Goal: Task Accomplishment & Management: Complete application form

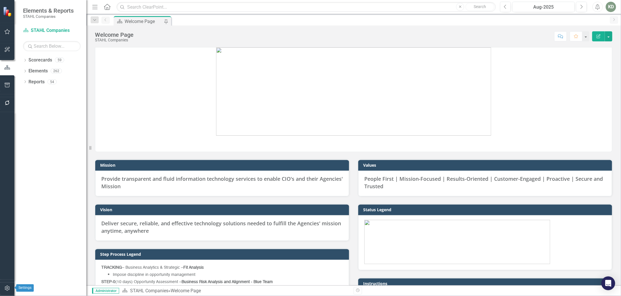
click at [10, 292] on button "button" at bounding box center [7, 289] width 13 height 12
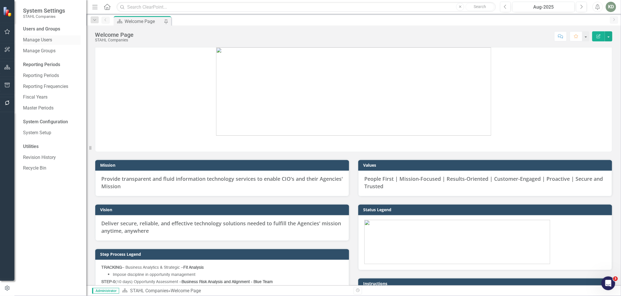
click at [52, 40] on link "Manage Users" at bounding box center [52, 40] width 58 height 7
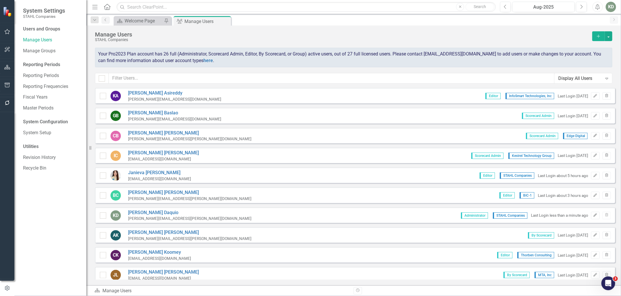
click at [602, 34] on button "Add" at bounding box center [598, 36] width 13 height 10
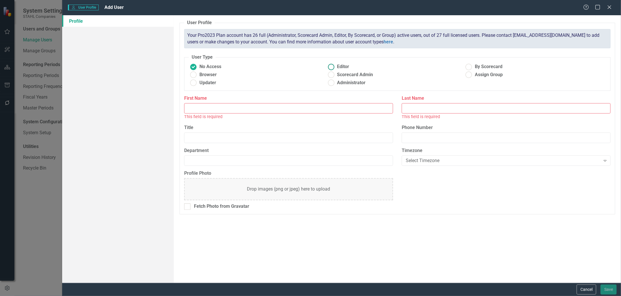
click at [332, 69] on ins at bounding box center [331, 66] width 9 height 9
click at [332, 69] on input "Editor" at bounding box center [331, 66] width 9 height 9
radio input "true"
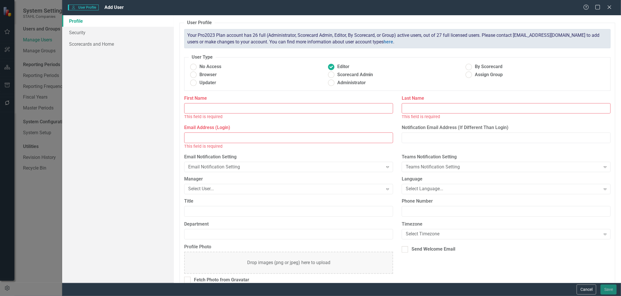
click at [296, 104] on input "First Name" at bounding box center [288, 108] width 209 height 11
type input "kyle"
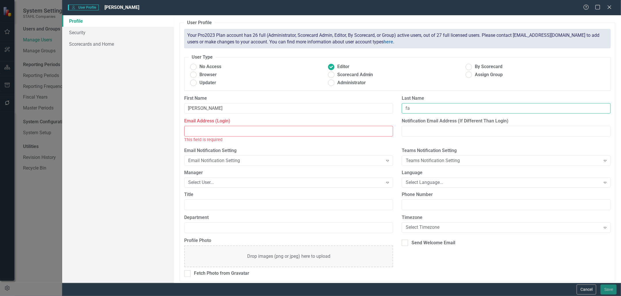
type input "f"
type input "darling"
click at [229, 130] on input "Email Address (Login)" at bounding box center [288, 131] width 209 height 11
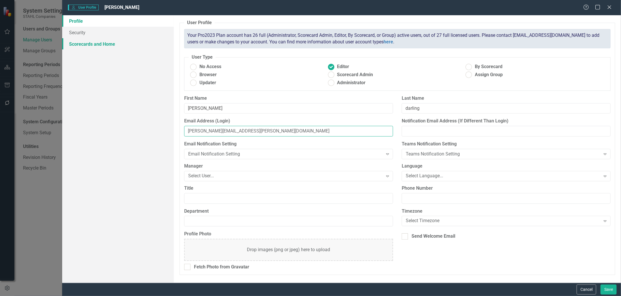
type input "kyle.darling@bic-1.com"
click at [117, 38] on link "Scorecards and Home" at bounding box center [118, 44] width 112 height 12
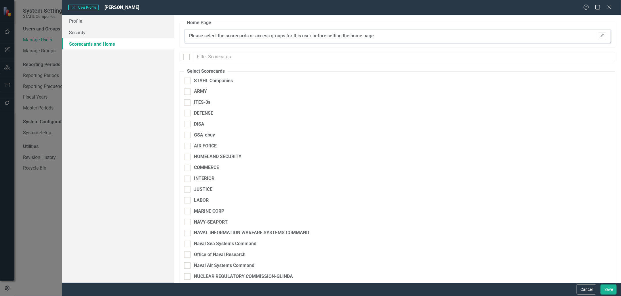
checkbox input "false"
click at [119, 32] on link "Security" at bounding box center [118, 33] width 112 height 12
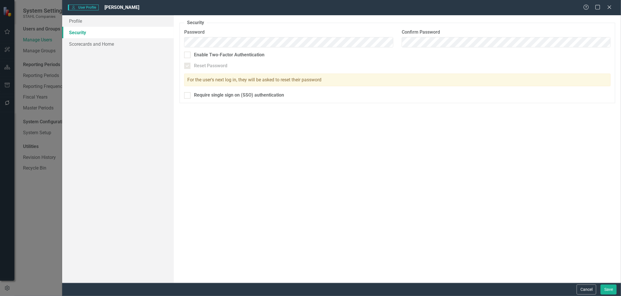
click at [238, 131] on div "Security As an administrator, you can use this page to set the user's password,…" at bounding box center [397, 149] width 447 height 268
click at [184, 95] on fieldset "Security As an administrator, you can use this page to set the user's password,…" at bounding box center [398, 62] width 436 height 84
click at [117, 43] on link "Scorecards and Home" at bounding box center [118, 44] width 112 height 12
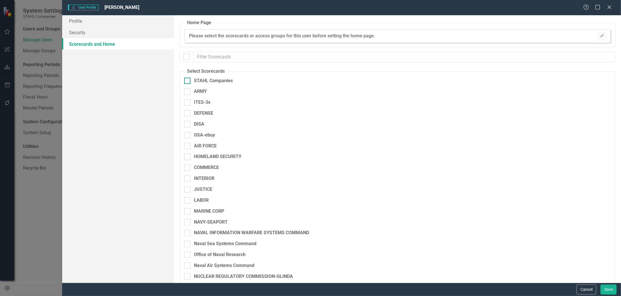
click at [190, 79] on div at bounding box center [187, 81] width 6 height 6
click at [188, 79] on input "STAHL Companies" at bounding box center [186, 80] width 4 height 4
checkbox input "true"
click at [187, 222] on input "NAVY-SEAPORT" at bounding box center [186, 221] width 4 height 4
checkbox input "true"
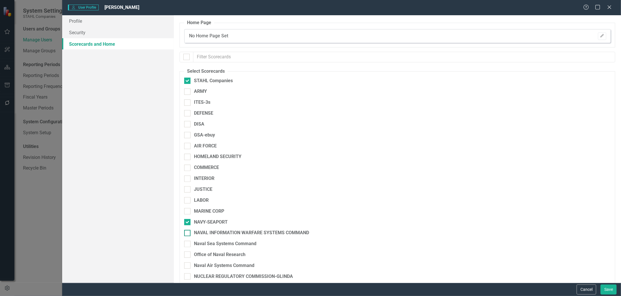
click at [187, 234] on div at bounding box center [187, 233] width 6 height 6
click at [187, 234] on input "NAVAL INFORMATION WARFARE SYSTEMS COMMAND" at bounding box center [186, 232] width 4 height 4
checkbox input "true"
click at [187, 241] on div "Naval Sea Systems Command" at bounding box center [367, 244] width 366 height 7
click at [187, 241] on input "Naval Sea Systems Command" at bounding box center [186, 243] width 4 height 4
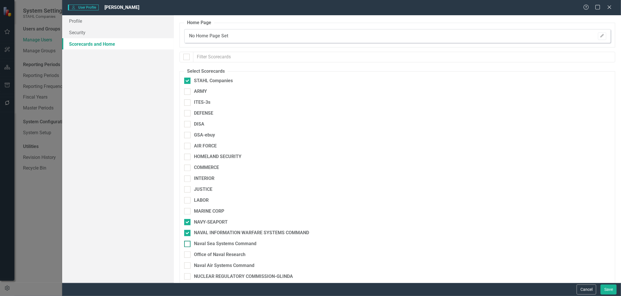
checkbox input "true"
drag, startPoint x: 187, startPoint y: 255, endPoint x: 188, endPoint y: 260, distance: 4.4
click at [187, 255] on input "Office of Naval Research" at bounding box center [186, 254] width 4 height 4
checkbox input "true"
click at [188, 265] on div at bounding box center [187, 266] width 6 height 6
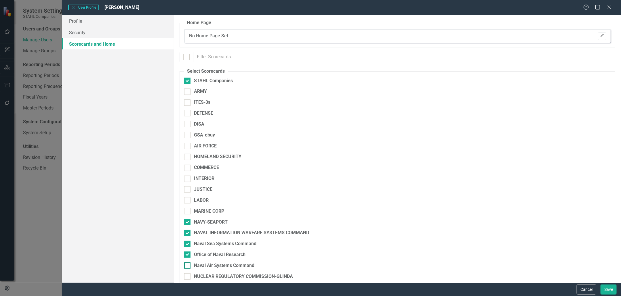
click at [188, 265] on input "Naval Air Systems Command" at bounding box center [186, 265] width 4 height 4
checkbox input "true"
click at [612, 287] on button "Save" at bounding box center [609, 290] width 16 height 10
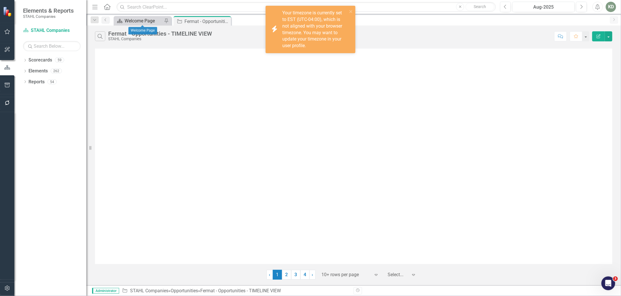
click at [136, 21] on div "Welcome Page" at bounding box center [144, 20] width 38 height 7
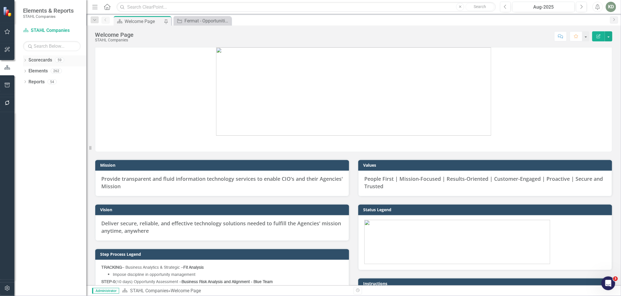
click at [25, 60] on icon "Dropdown" at bounding box center [25, 60] width 4 height 3
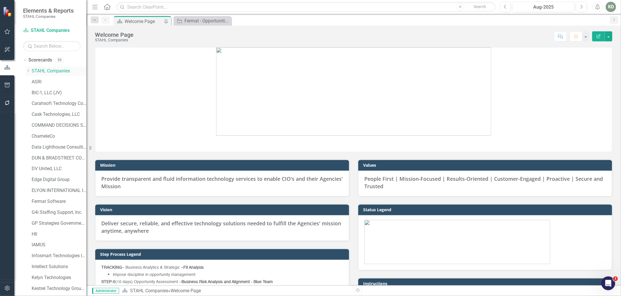
click at [28, 71] on icon "Dropdown" at bounding box center [28, 70] width 4 height 3
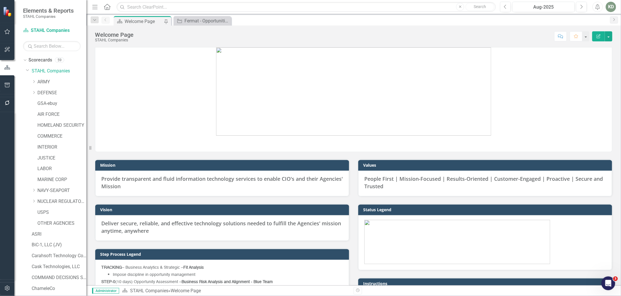
scroll to position [15, 0]
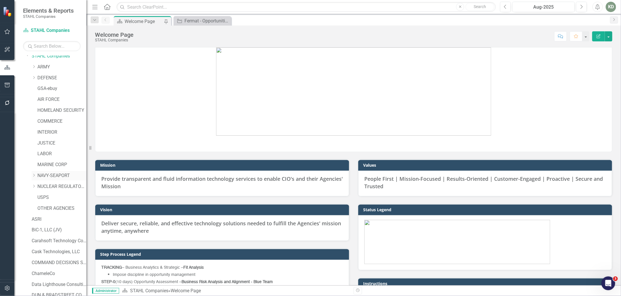
click at [34, 174] on icon "Dropdown" at bounding box center [34, 175] width 4 height 3
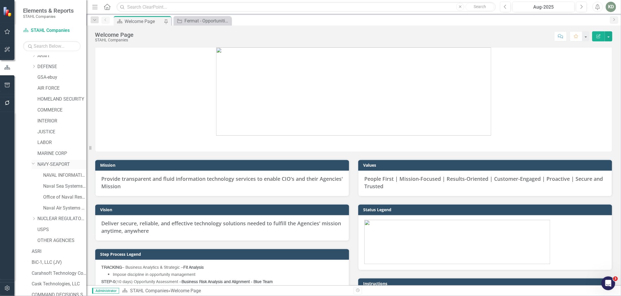
scroll to position [36, 0]
click at [50, 163] on link "NAVAL INFORMATION WARFARE SYSTEMS COMMAND" at bounding box center [64, 165] width 43 height 7
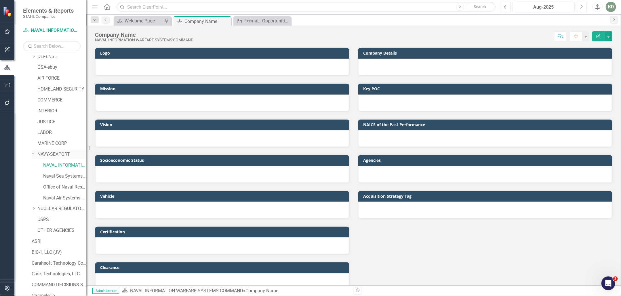
click at [32, 153] on icon "Dropdown" at bounding box center [33, 153] width 3 height 4
click at [32, 153] on icon "Dropdown" at bounding box center [34, 154] width 4 height 3
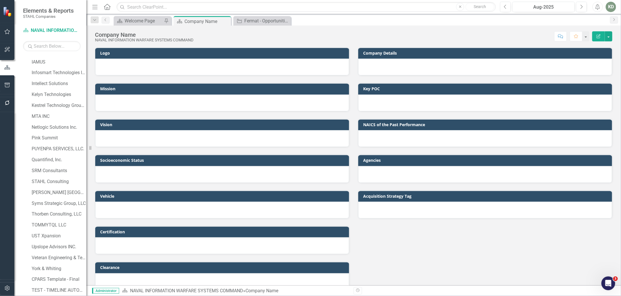
scroll to position [401, 0]
click at [25, 276] on div "Dropdown Elements 1" at bounding box center [54, 280] width 63 height 11
click at [27, 280] on icon "Dropdown" at bounding box center [25, 280] width 4 height 3
click at [33, 238] on link "Elements" at bounding box center [37, 236] width 19 height 7
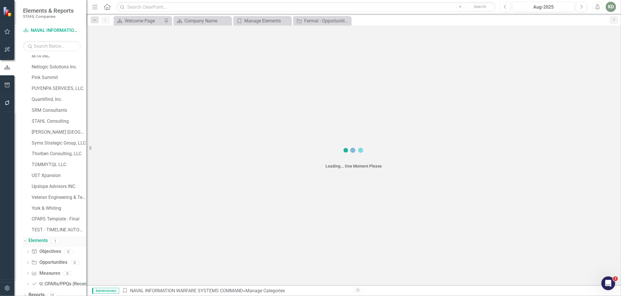
scroll to position [445, 0]
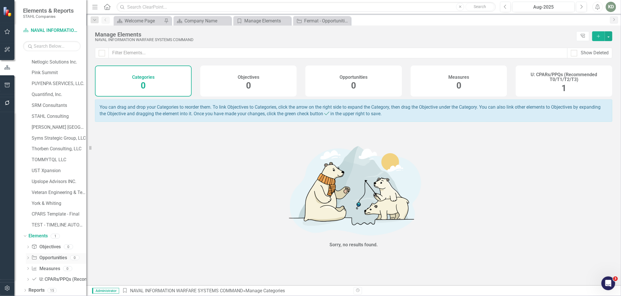
click at [27, 258] on icon "Dropdown" at bounding box center [28, 258] width 4 height 3
click at [29, 258] on div "Dropdown" at bounding box center [26, 260] width 5 height 4
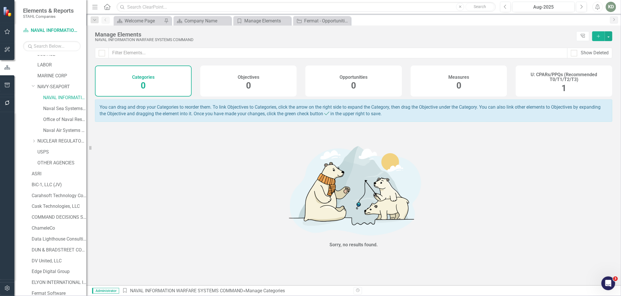
scroll to position [6, 0]
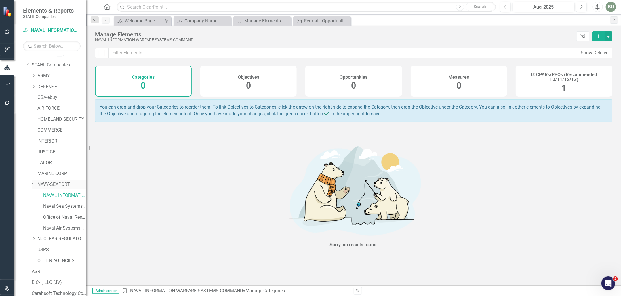
click at [52, 185] on link "NAVY-SEAPORT" at bounding box center [61, 185] width 49 height 7
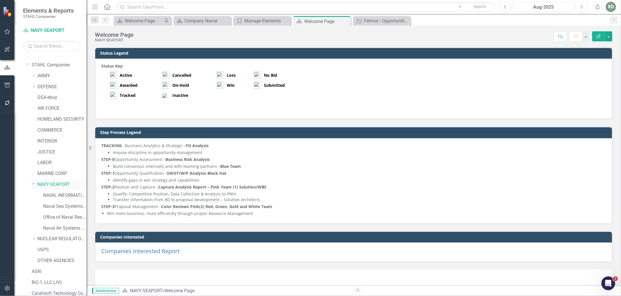
click at [52, 185] on link "NAVY-SEAPORT" at bounding box center [61, 185] width 49 height 7
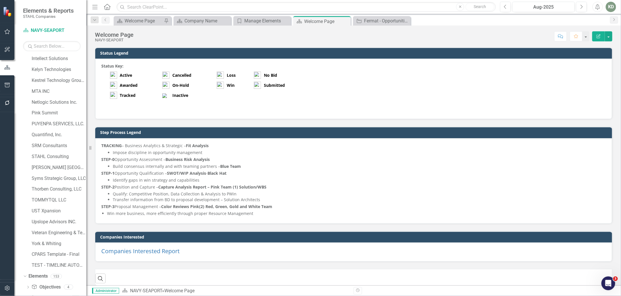
scroll to position [445, 0]
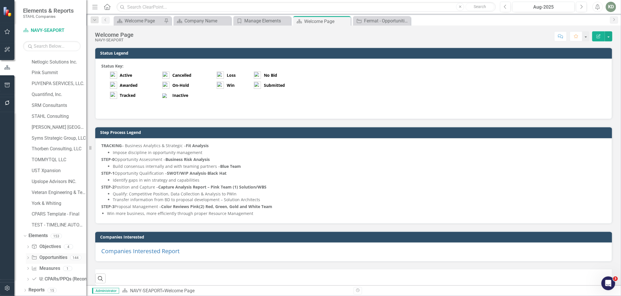
click at [27, 258] on icon "Dropdown" at bounding box center [28, 258] width 4 height 3
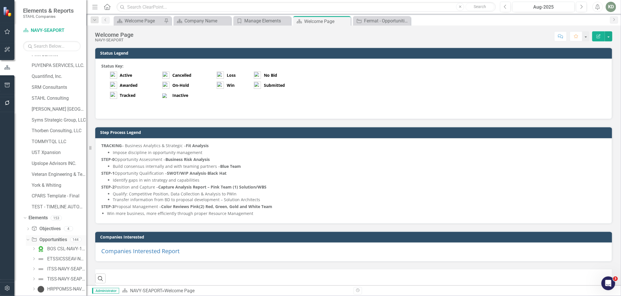
scroll to position [465, 0]
click at [46, 238] on link "Opportunity Opportunities" at bounding box center [49, 237] width 36 height 7
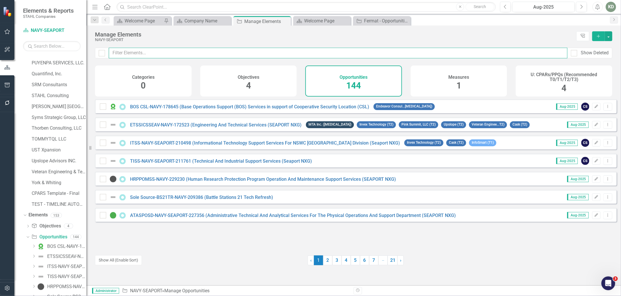
click at [187, 53] on input "text" at bounding box center [338, 53] width 459 height 11
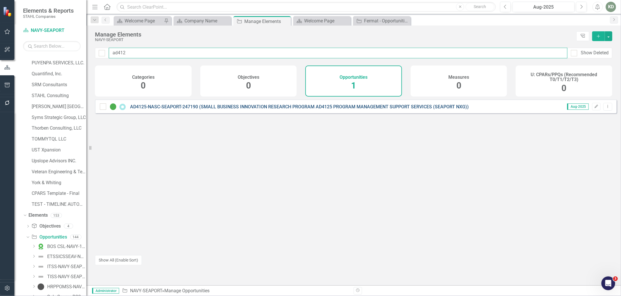
type input "ad412"
click at [170, 110] on link "AD4125-NASC-SEAPORT-247190 (SMALL BUSINESS INNOVATION RESEARCH PROGRAM AD4125 P…" at bounding box center [299, 106] width 339 height 5
click at [162, 7] on input "text" at bounding box center [306, 7] width 379 height 10
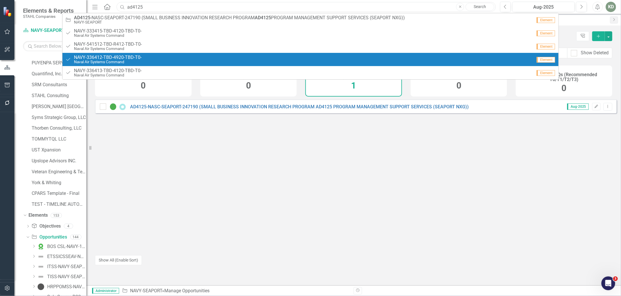
type input "ad4125"
click at [110, 172] on div "AD4125-NASC-SEAPORT-247190 (SMALL BUSINESS INNOVATION RESEARCH PROGRAM AD4125 P…" at bounding box center [356, 175] width 522 height 151
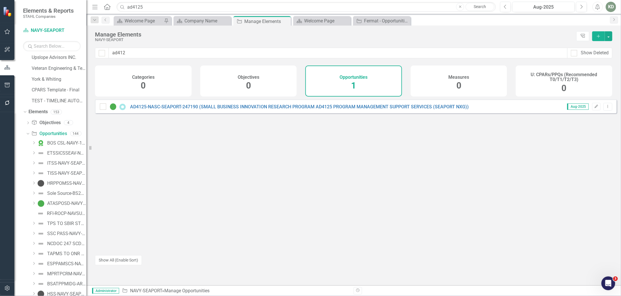
scroll to position [562, 0]
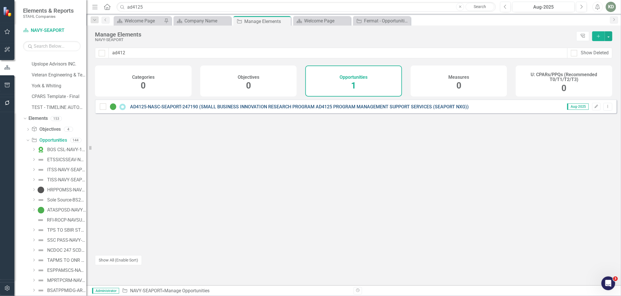
click at [213, 110] on link "AD4125-NASC-SEAPORT-247190 (SMALL BUSINESS INNOVATION RESEARCH PROGRAM AD4125 P…" at bounding box center [299, 106] width 339 height 5
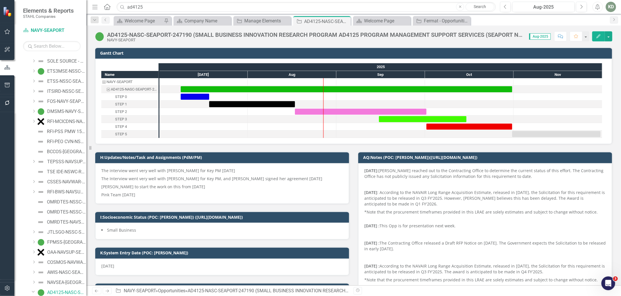
click at [195, 186] on p "[PERSON_NAME] to start the work on this from [DATE]" at bounding box center [222, 187] width 242 height 8
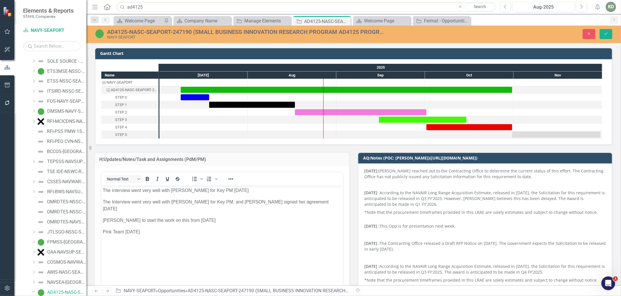
scroll to position [15, 0]
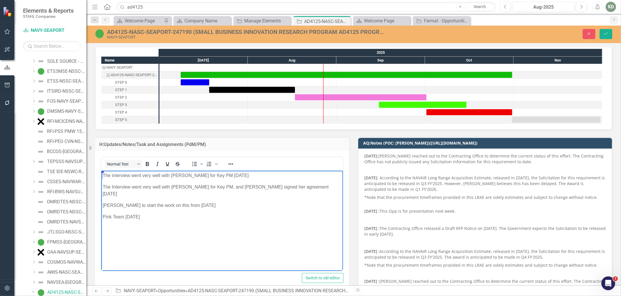
drag, startPoint x: 171, startPoint y: 218, endPoint x: 105, endPoint y: 176, distance: 77.9
click at [102, 176] on body "The interview went very well with Kyle for Key PM 6/18/2025 The Interview went …" at bounding box center [222, 214] width 242 height 86
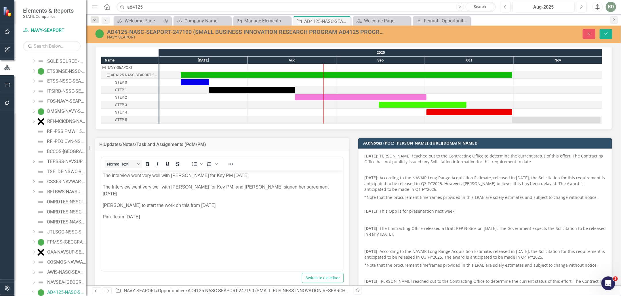
click at [348, 156] on div "H:Updates/Notes/Task and Assignments (PdM/PM) <p>The interview went very well w…" at bounding box center [222, 212] width 263 height 164
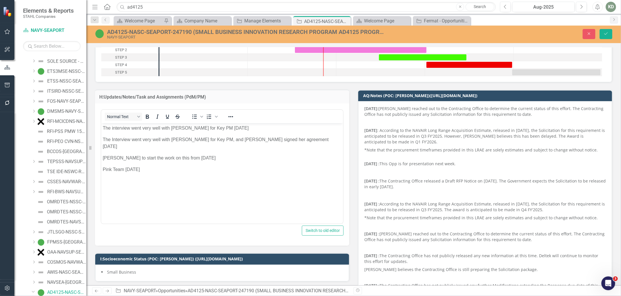
scroll to position [63, 0]
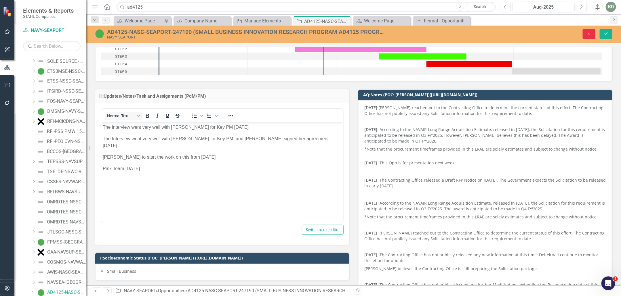
click at [593, 33] on button "Close" at bounding box center [589, 34] width 13 height 10
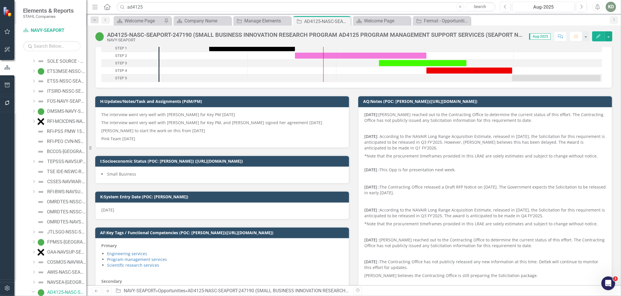
click at [297, 132] on p "[PERSON_NAME] to start the work on this from [DATE]" at bounding box center [222, 131] width 242 height 8
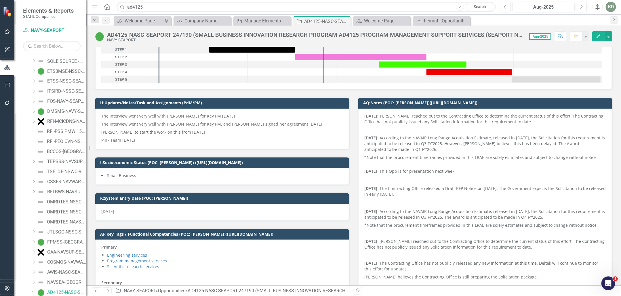
click at [297, 132] on p "[PERSON_NAME] to start the work on this from [DATE]" at bounding box center [222, 132] width 242 height 8
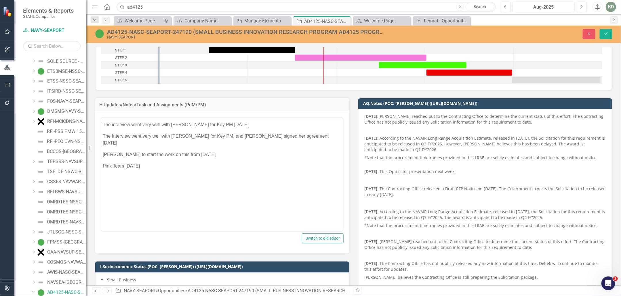
scroll to position [0, 0]
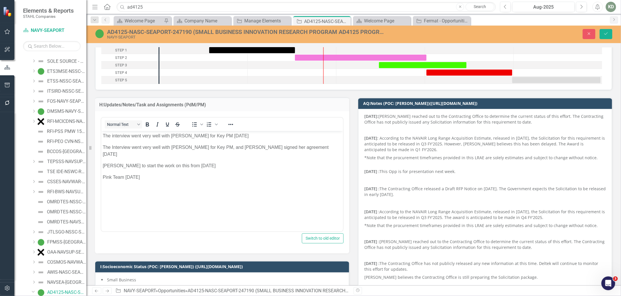
click at [208, 183] on body "The interview went very well with Kyle for Key PM 6/18/2025 The Interview went …" at bounding box center [222, 174] width 242 height 86
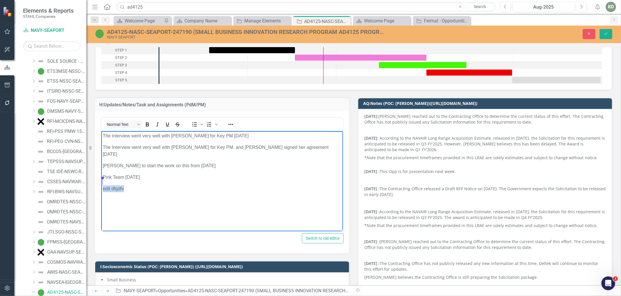
drag, startPoint x: 151, startPoint y: 184, endPoint x: 58, endPoint y: 177, distance: 93.2
click at [101, 177] on html "The interview went very well with Kyle for Key PM 6/18/2025 The Interview went …" at bounding box center [222, 174] width 242 height 86
click at [611, 37] on button "Save" at bounding box center [606, 34] width 13 height 10
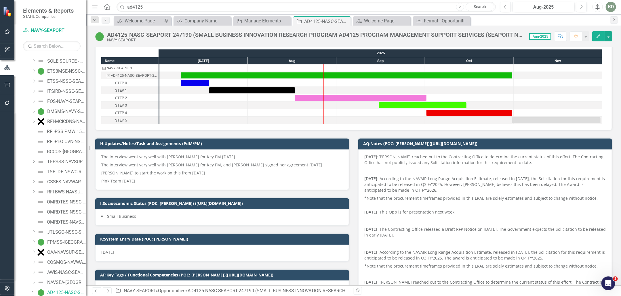
scroll to position [15, 0]
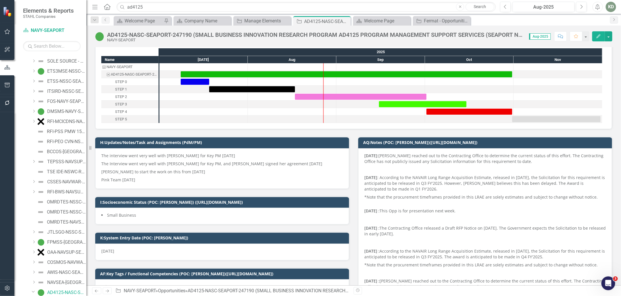
click at [563, 36] on icon "Comment" at bounding box center [560, 36] width 5 height 4
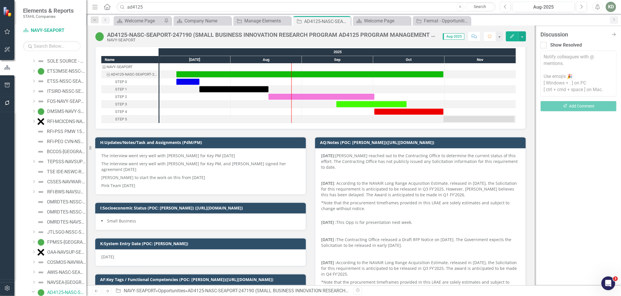
click at [564, 69] on div "Notify colleagues with @ mentions. Use emojis 🎉 [ Windows + . ] on PC [ ctrl + …" at bounding box center [579, 83] width 76 height 66
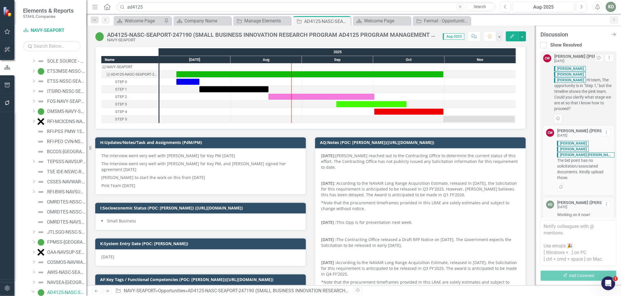
scroll to position [476, 0]
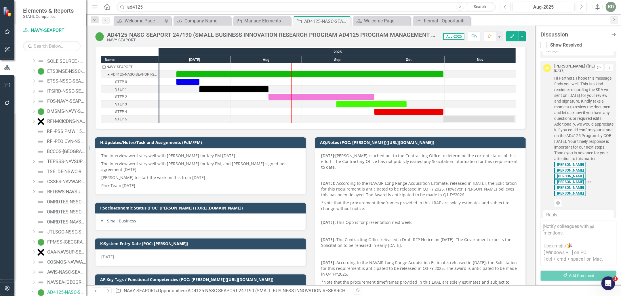
click at [562, 227] on textarea at bounding box center [579, 243] width 76 height 46
click at [558, 232] on textarea at bounding box center [579, 243] width 76 height 46
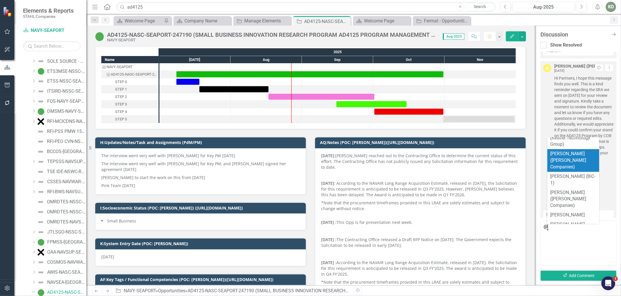
scroll to position [66, 0]
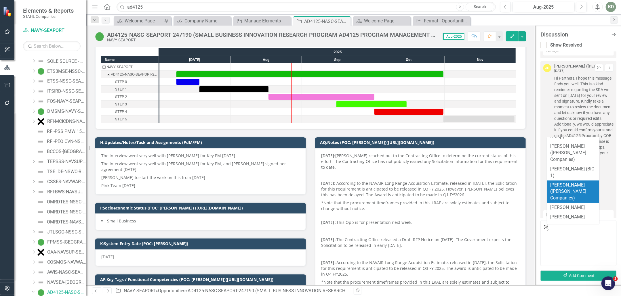
click at [571, 183] on span "Karen Daquio (STAHL Companies)" at bounding box center [568, 191] width 36 height 19
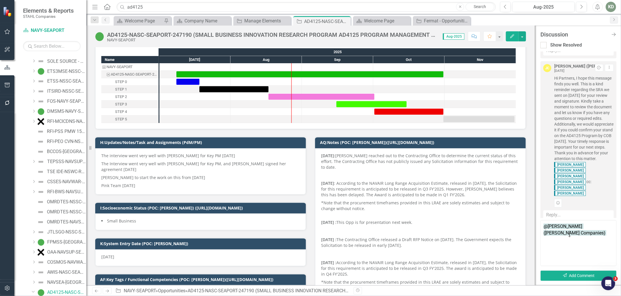
type textarea "@Karen Daquio (STAHL Companies)"
drag, startPoint x: 578, startPoint y: 235, endPoint x: 543, endPoint y: 225, distance: 36.3
click at [542, 225] on textarea "@Karen Daquio (STAHL Companies)" at bounding box center [579, 243] width 76 height 46
click at [575, 234] on textarea "@Karen Daquio (STAHL Companies)" at bounding box center [579, 243] width 76 height 46
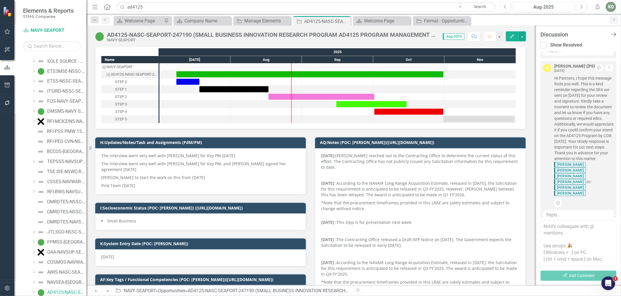
click at [613, 34] on icon at bounding box center [613, 35] width 5 height 4
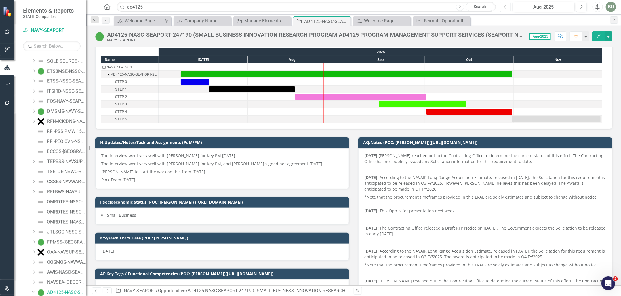
click at [507, 8] on icon "Previous" at bounding box center [505, 6] width 3 height 5
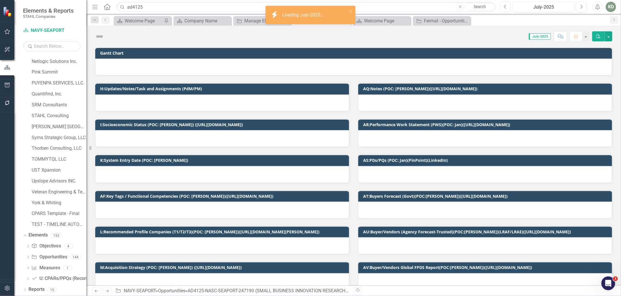
scroll to position [445, 0]
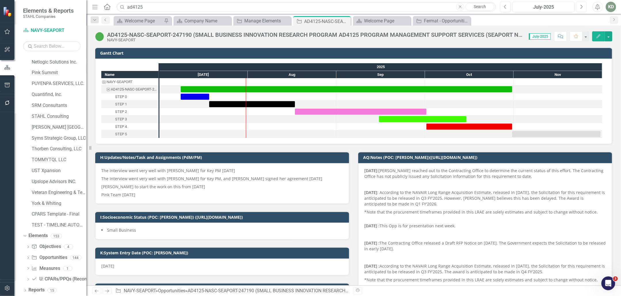
click at [581, 9] on button "Next" at bounding box center [581, 7] width 11 height 10
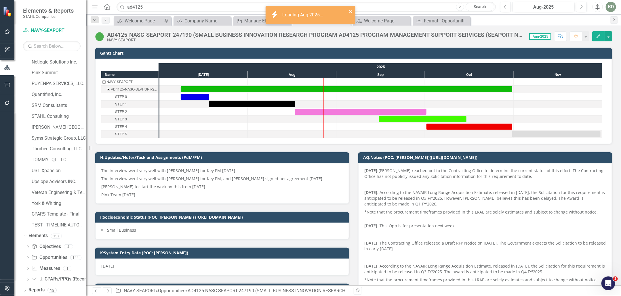
click at [351, 11] on icon "close" at bounding box center [350, 11] width 3 height 3
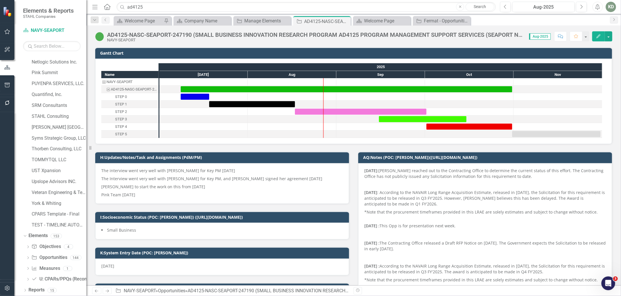
scroll to position [0, 0]
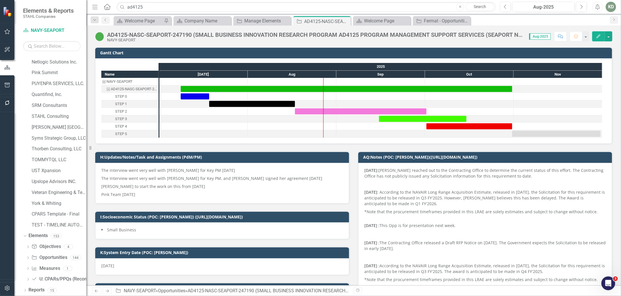
click at [221, 191] on p "Pink Team [DATE]" at bounding box center [222, 194] width 242 height 7
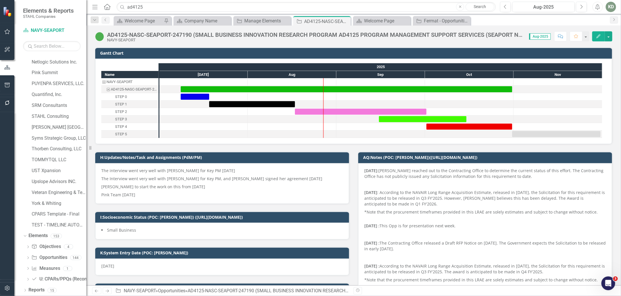
click at [221, 191] on p "Pink Team [DATE]" at bounding box center [222, 194] width 242 height 7
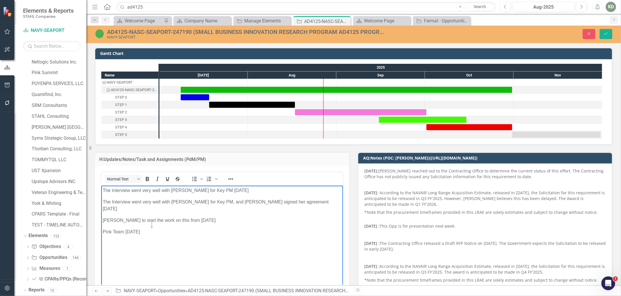
click at [172, 229] on p "Pink Team [DATE]" at bounding box center [221, 232] width 239 height 7
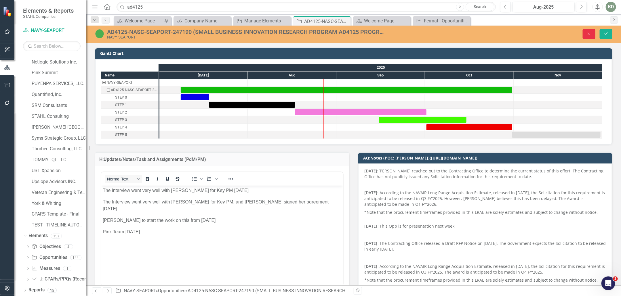
click at [590, 33] on icon "Close" at bounding box center [589, 34] width 5 height 4
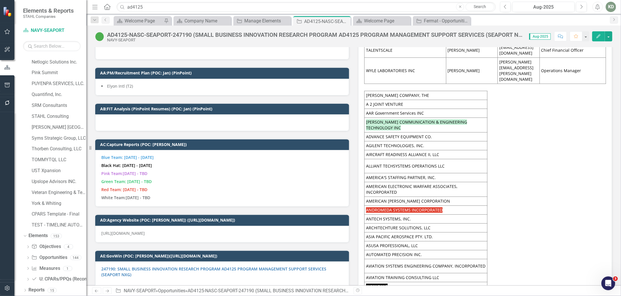
scroll to position [3299, 0]
click at [183, 170] on p "Pink Team:04/18/2025 - TBD" at bounding box center [222, 174] width 242 height 8
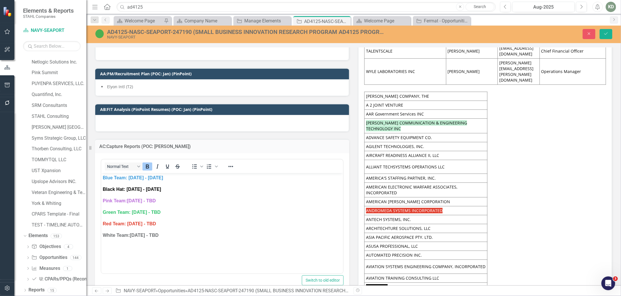
scroll to position [0, 0]
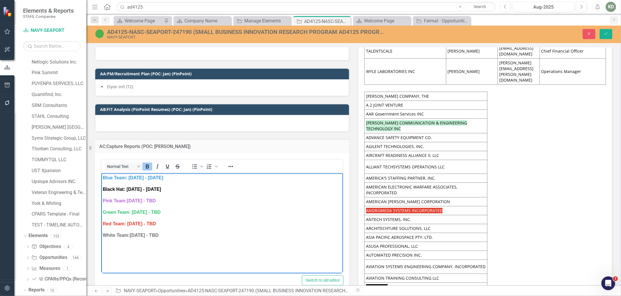
click at [175, 241] on body "Blue Team: 03/10/2025 - 03/20/2025 Black Hat: 03/20/2025 - 04/18/2025 Pink Team…" at bounding box center [222, 216] width 242 height 86
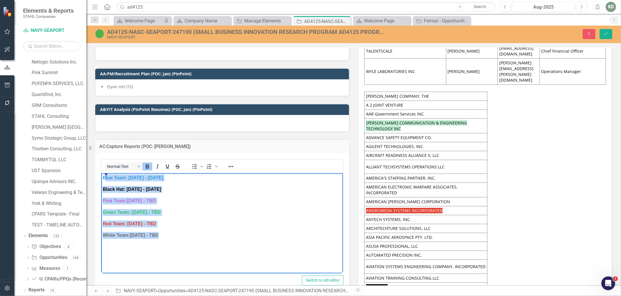
drag, startPoint x: 180, startPoint y: 241, endPoint x: 104, endPoint y: 178, distance: 97.9
click at [104, 178] on body "Blue Team: 03/10/2025 - 03/20/2025 Black Hat: 03/20/2025 - 04/18/2025 Pink Team…" at bounding box center [222, 216] width 242 height 86
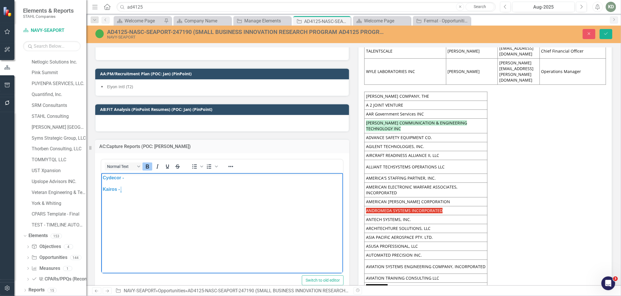
click at [140, 177] on p "Cydecor - ﻿" at bounding box center [221, 177] width 239 height 7
click at [152, 195] on span "GAP Analysis - Done" at bounding box center [136, 196] width 45 height 5
click at [141, 203] on li "TA" at bounding box center [227, 203] width 227 height 7
click at [142, 216] on p "Kairos -" at bounding box center [221, 214] width 239 height 7
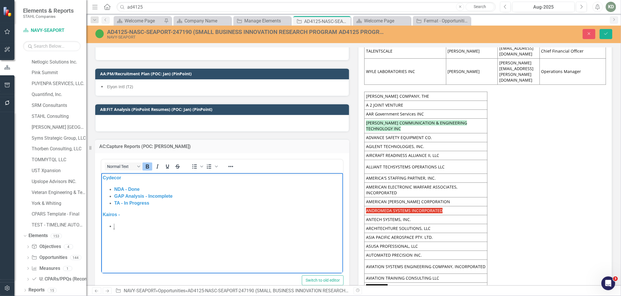
click at [127, 216] on p "Kairos -" at bounding box center [221, 214] width 239 height 7
click at [129, 223] on li "Rich Text Area. Press ALT-0 for help." at bounding box center [227, 226] width 227 height 7
click at [136, 228] on li "Rich Text Area. Press ALT-0 for help." at bounding box center [227, 226] width 227 height 7
click at [131, 225] on li "Rich Text Area. Press ALT-0 for help." at bounding box center [227, 226] width 227 height 7
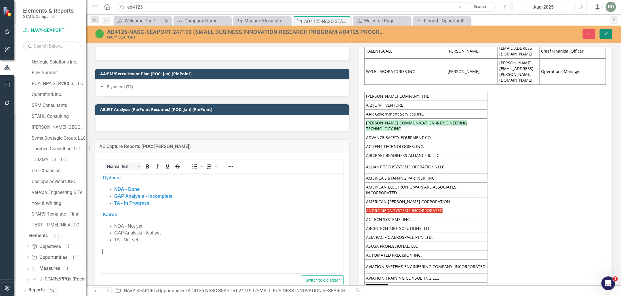
click at [604, 34] on icon "Save" at bounding box center [606, 34] width 5 height 4
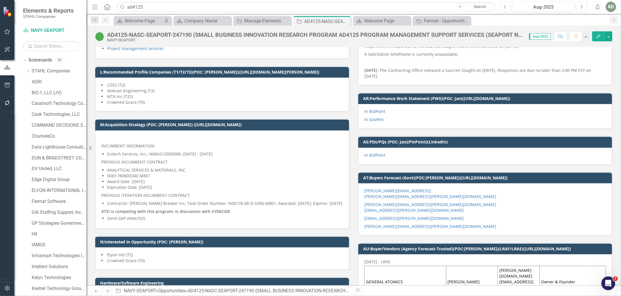
scroll to position [307, 0]
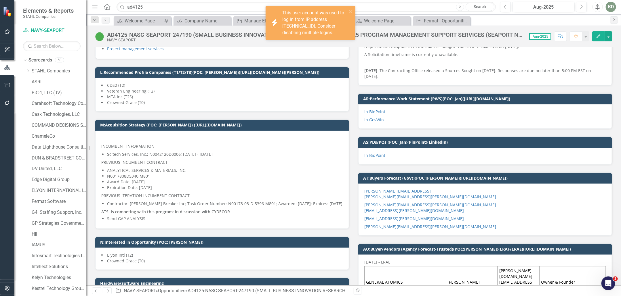
click at [355, 10] on logins\ "icon.bolt This user account was used to log in from IP address 37.19.207.162. C…" at bounding box center [311, 23] width 90 height 34
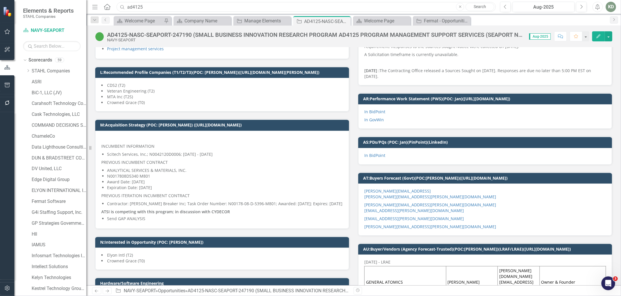
click at [197, 5] on input "ad4125" at bounding box center [306, 7] width 379 height 10
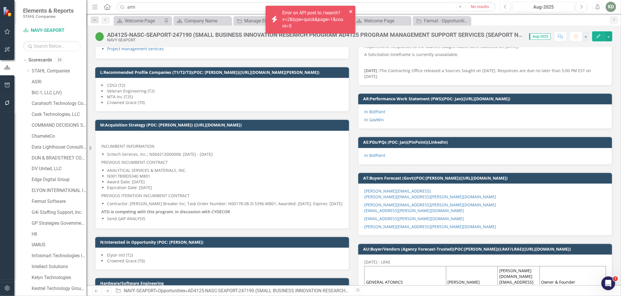
click at [350, 11] on icon "close" at bounding box center [350, 11] width 3 height 3
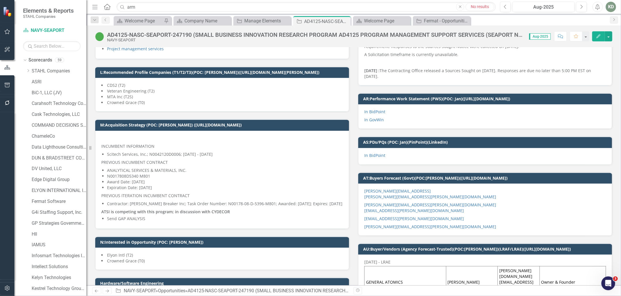
click at [308, 5] on div "icon.bolt Error on API post to /search?v=2&type=quick&page=1&count=5" at bounding box center [311, 22] width 92 height 35
click at [304, 9] on input "arm" at bounding box center [306, 7] width 379 height 10
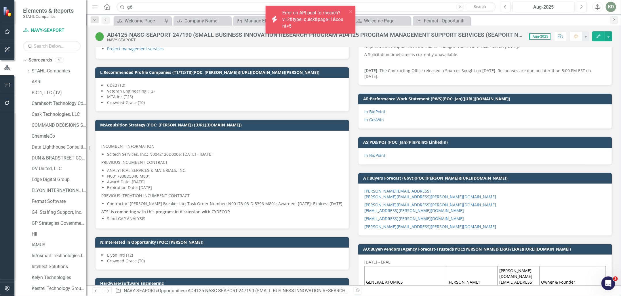
drag, startPoint x: 353, startPoint y: 10, endPoint x: 225, endPoint y: 9, distance: 128.4
click at [353, 10] on div "icon.bolt Error on API post to /search?v=2&type=quick&page=1&count=5" at bounding box center [311, 20] width 90 height 28
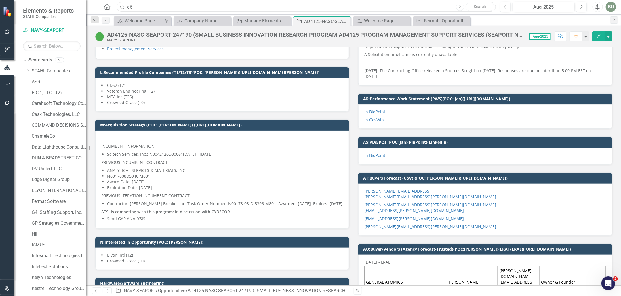
click at [138, 6] on input "g6" at bounding box center [306, 7] width 379 height 10
type input "G6 Modernization and Enterprise IT Support"
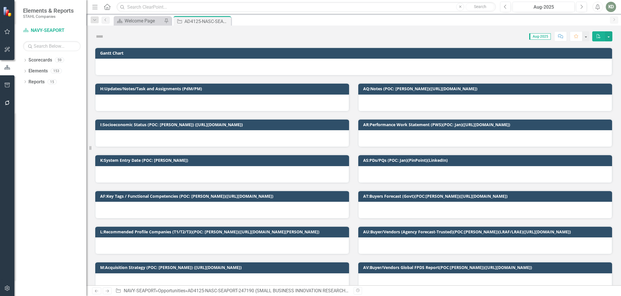
click at [174, 0] on div "Menu Home Search Close Search Previous Aug-2025 Next Alerts KD User Edit Profil…" at bounding box center [353, 7] width 535 height 14
click at [172, 7] on input "text" at bounding box center [306, 7] width 379 height 10
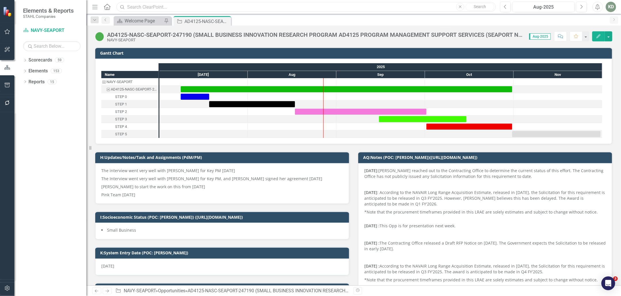
type input "G6 Modernization and Enterprise IT Support"
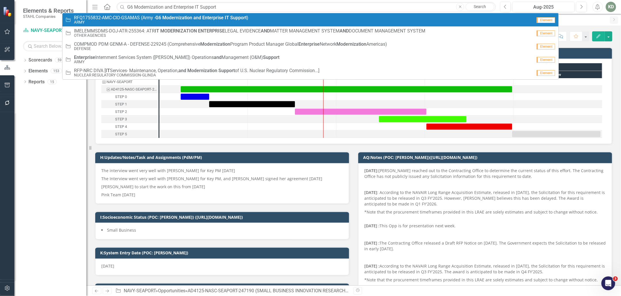
click at [262, 17] on div "Opportunity RFQ1755832-AMC-CIO-GSAMAS (Army - G6 Modernization and Enterprise I…" at bounding box center [298, 19] width 467 height 9
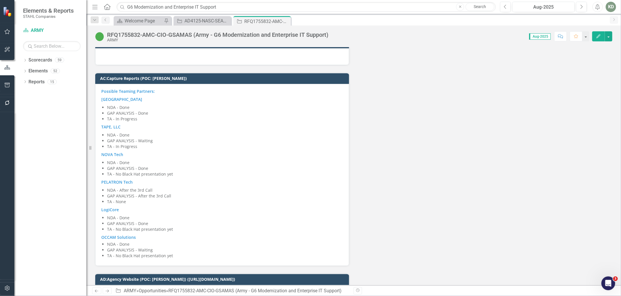
scroll to position [2349, 0]
click at [218, 166] on li "GAP ANALYSIS - Done" at bounding box center [225, 169] width 236 height 6
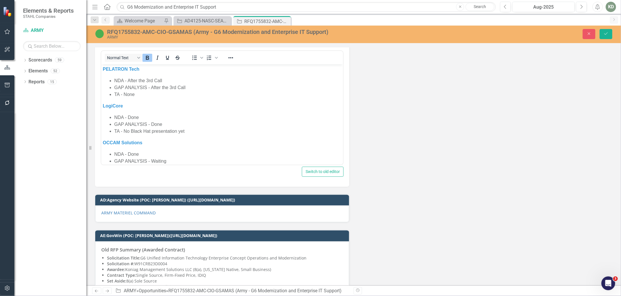
scroll to position [134, 0]
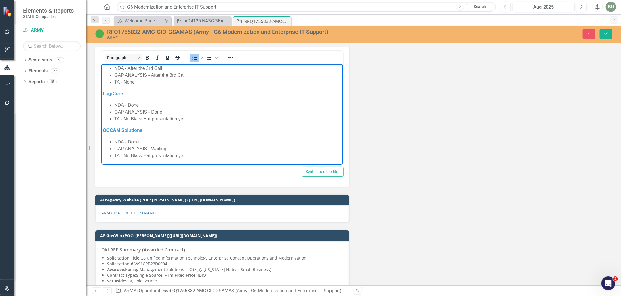
click at [158, 147] on li "GAP ANALYSIS - Waiting" at bounding box center [227, 148] width 227 height 7
click at [158, 148] on li "GAP ANALYSIS - Waiting" at bounding box center [227, 148] width 227 height 7
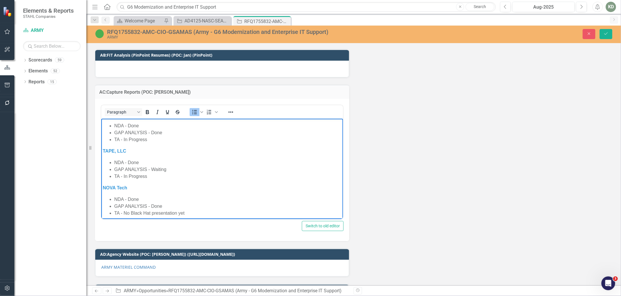
scroll to position [11, 0]
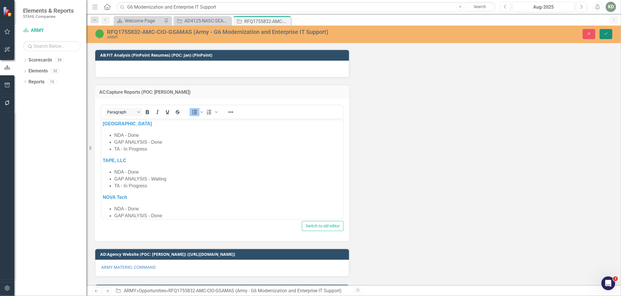
click at [608, 33] on icon "Save" at bounding box center [606, 34] width 5 height 4
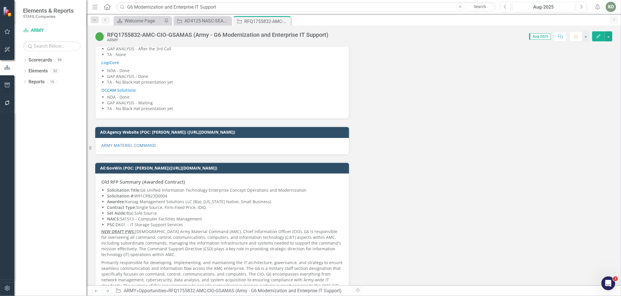
scroll to position [2860, 0]
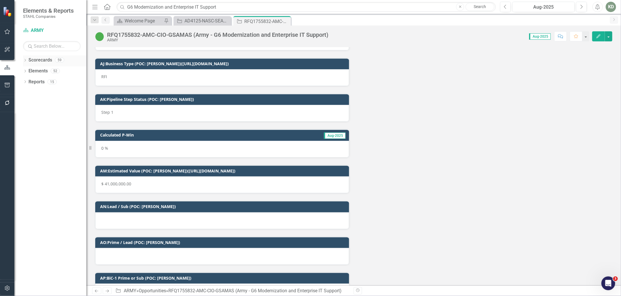
click at [25, 60] on icon "Dropdown" at bounding box center [25, 60] width 4 height 3
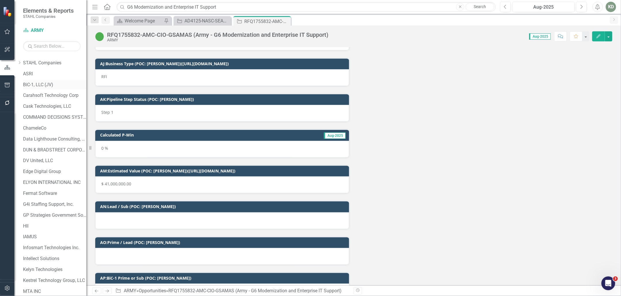
scroll to position [0, 0]
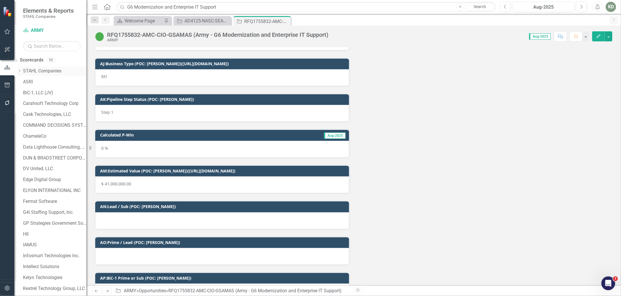
click at [23, 71] on div "Dropdown" at bounding box center [20, 71] width 6 height 5
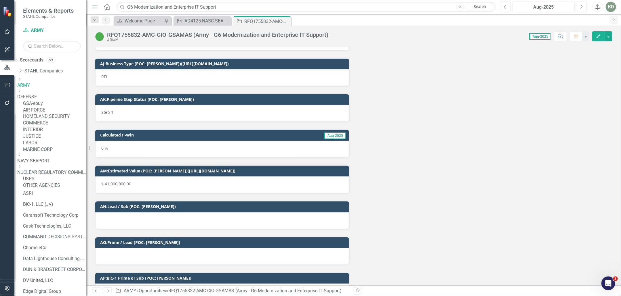
click at [59, 120] on link "HOMELAND SECURITY" at bounding box center [54, 116] width 63 height 7
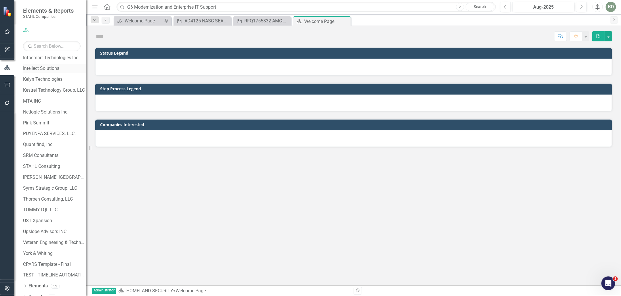
scroll to position [358, 0]
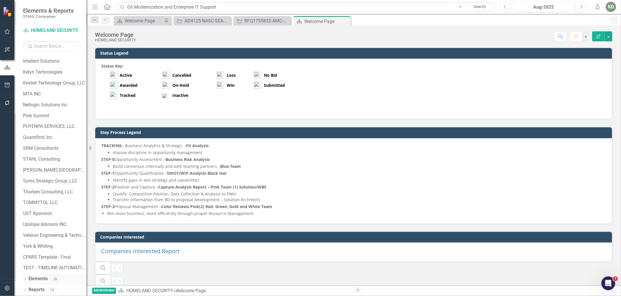
click at [26, 281] on icon "Dropdown" at bounding box center [25, 279] width 4 height 3
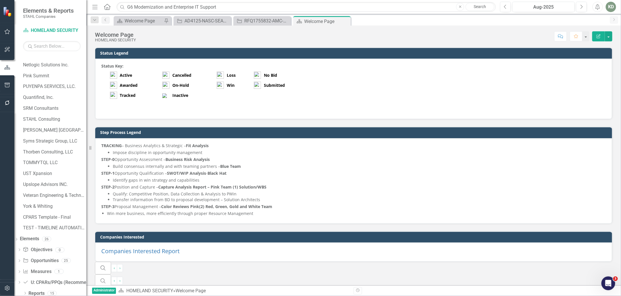
scroll to position [401, 0]
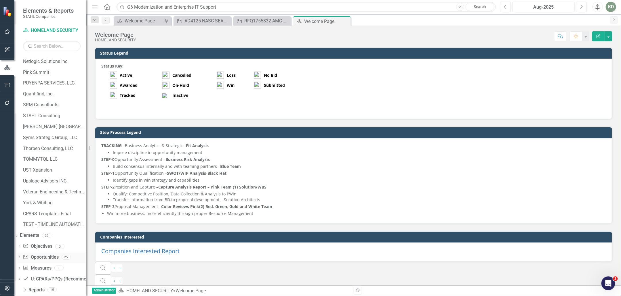
click at [58, 257] on link "Opportunity Opportunities" at bounding box center [41, 257] width 36 height 7
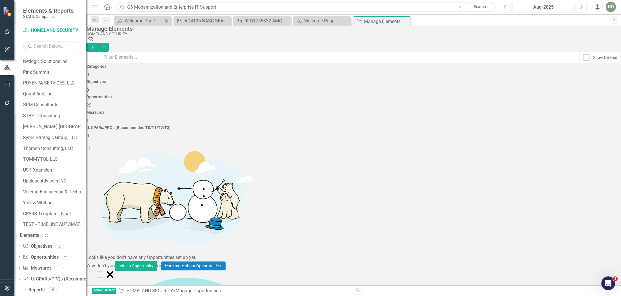
click at [99, 43] on button "Add" at bounding box center [92, 47] width 13 height 9
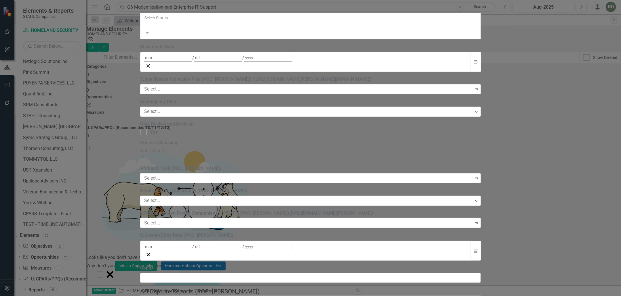
paste input "QUALITY SECURITY TESTING AUTOMATION AND GOVERNANCE (QSTAG)"
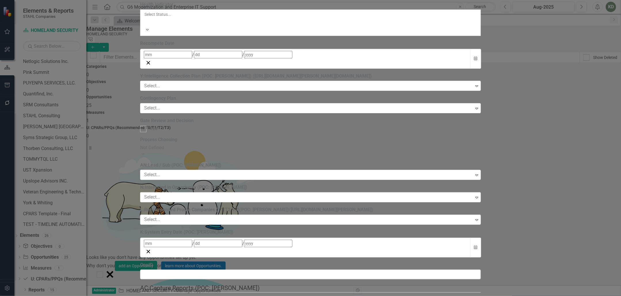
paste input "QSTAG"
paste input "USCIS"
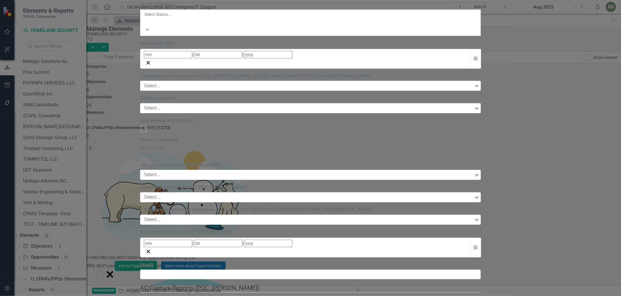
paste input "237323"
type input "QSTAG-USCIS-DHS-237323: QUALITY SECURITY TESTING AUTOMATION AND GOVERNANCE (QST…"
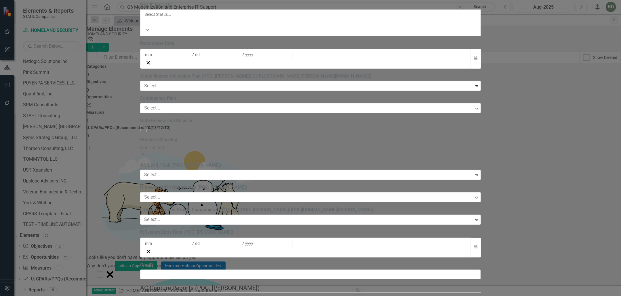
drag, startPoint x: 604, startPoint y: 290, endPoint x: 427, endPoint y: 177, distance: 209.8
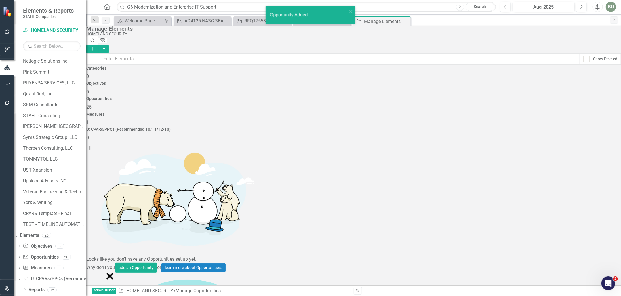
scroll to position [249, 0]
click at [283, 54] on input "text" at bounding box center [340, 59] width 480 height 11
paste input "237323"
type input "237323"
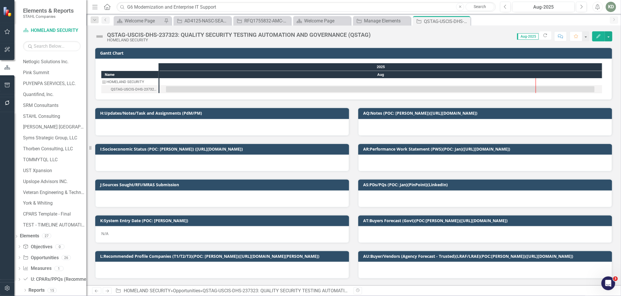
click at [97, 36] on img at bounding box center [99, 36] width 9 height 9
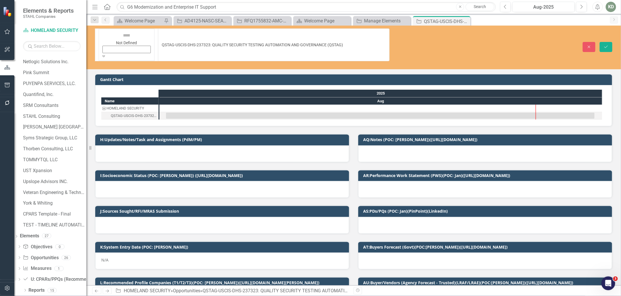
click at [122, 36] on img at bounding box center [126, 35] width 9 height 9
drag, startPoint x: 124, startPoint y: 120, endPoint x: 144, endPoint y: 114, distance: 20.2
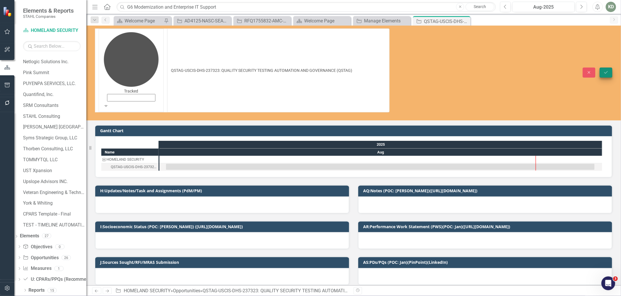
click at [600, 68] on div "Close Save" at bounding box center [510, 73] width 214 height 10
click at [601, 68] on button "Save" at bounding box center [606, 73] width 13 height 10
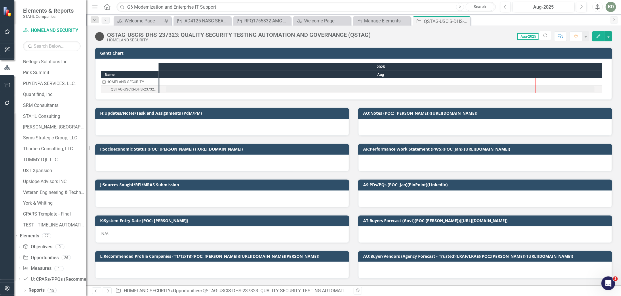
click at [193, 163] on div at bounding box center [222, 163] width 254 height 17
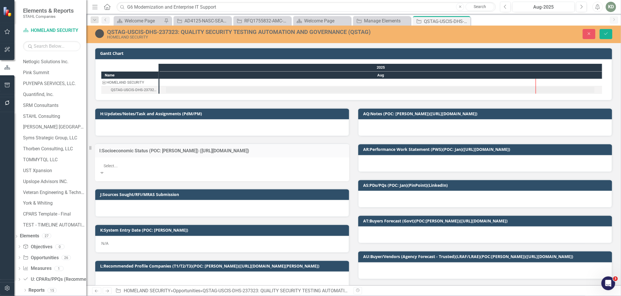
drag, startPoint x: 193, startPoint y: 164, endPoint x: 194, endPoint y: 168, distance: 4.1
click at [193, 164] on div at bounding box center [222, 166] width 243 height 7
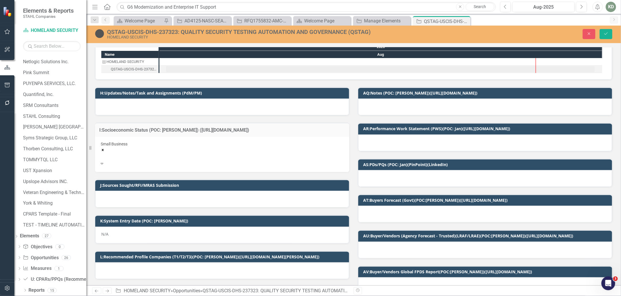
scroll to position [31, 0]
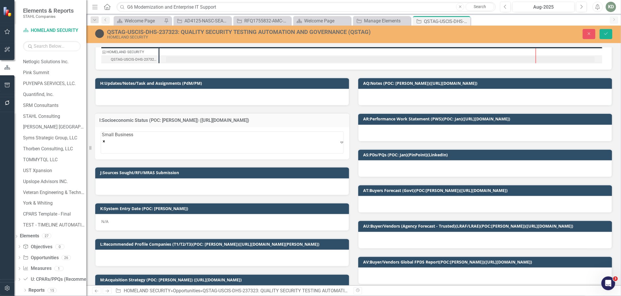
click at [192, 220] on div "N/A" at bounding box center [222, 222] width 254 height 17
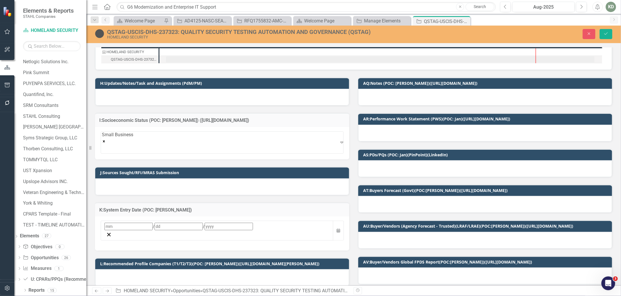
click at [137, 223] on div "/ /" at bounding box center [216, 226] width 225 height 7
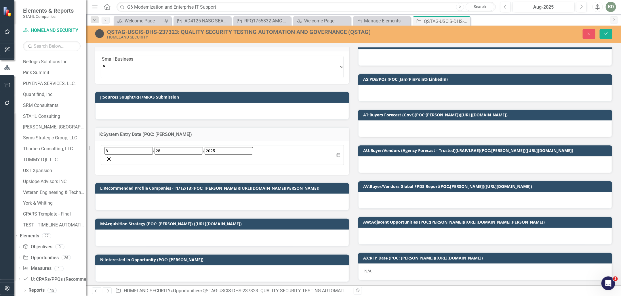
scroll to position [116, 0]
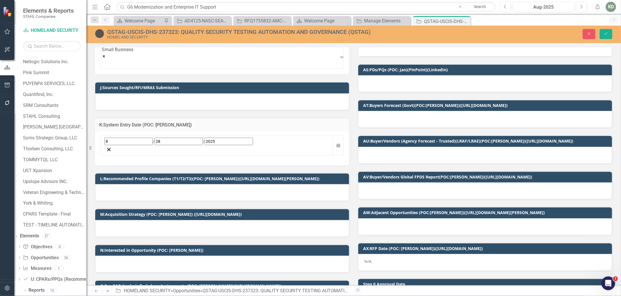
click at [203, 185] on div at bounding box center [222, 193] width 254 height 17
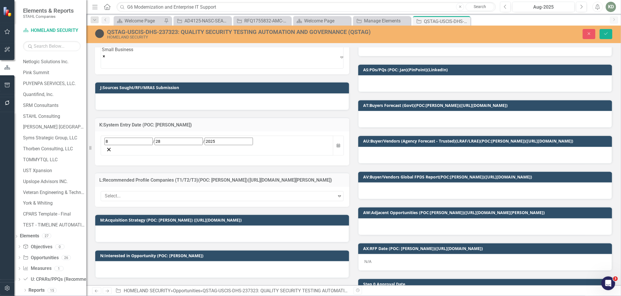
click at [198, 193] on div at bounding box center [219, 197] width 234 height 8
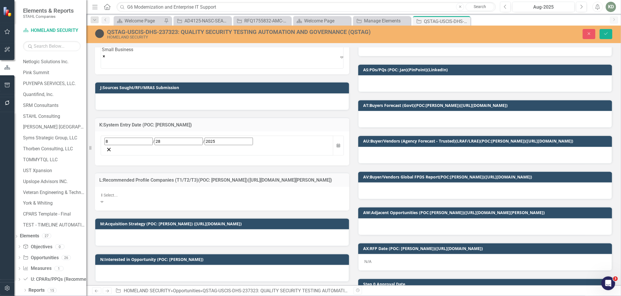
type input "FE"
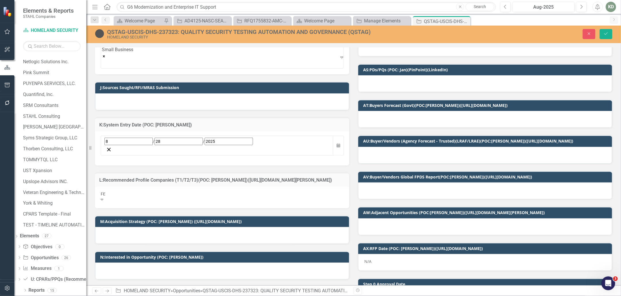
click at [194, 296] on div "Fe rmat (T1)" at bounding box center [310, 299] width 621 height 7
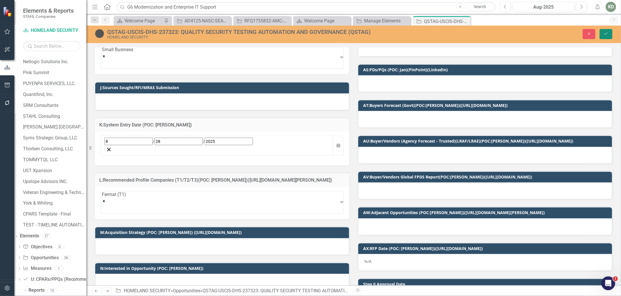
click at [611, 30] on button "Save" at bounding box center [606, 34] width 13 height 10
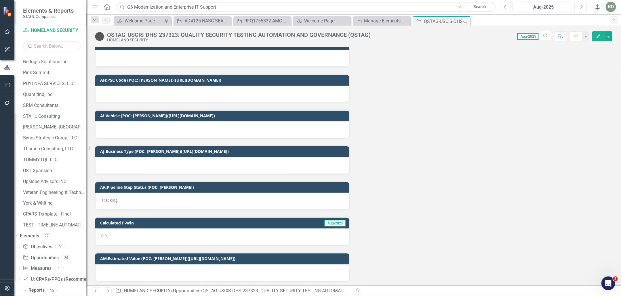
scroll to position [1123, 0]
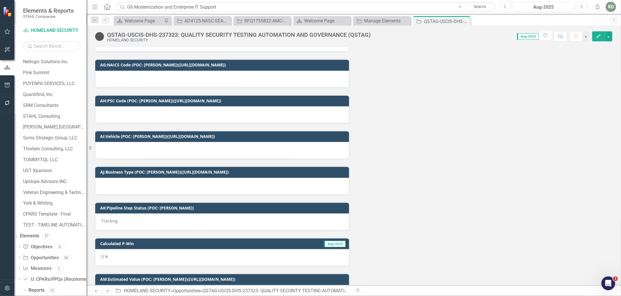
click at [271, 144] on div at bounding box center [222, 150] width 254 height 17
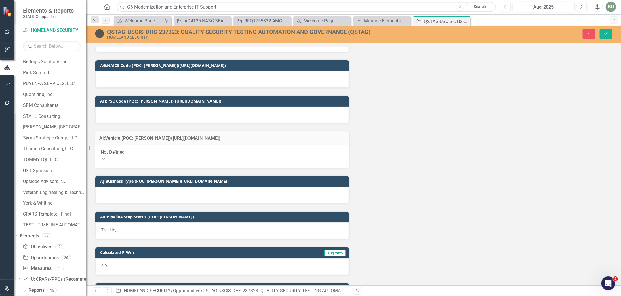
click at [267, 149] on div "Not Defined" at bounding box center [222, 152] width 243 height 7
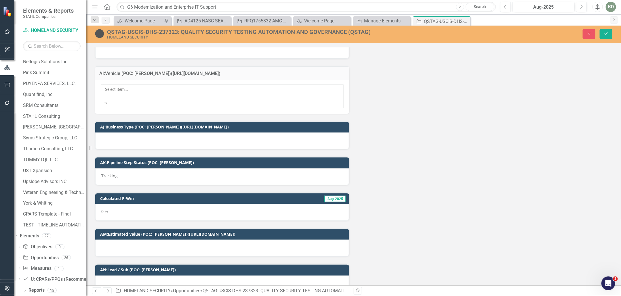
scroll to position [1196, 0]
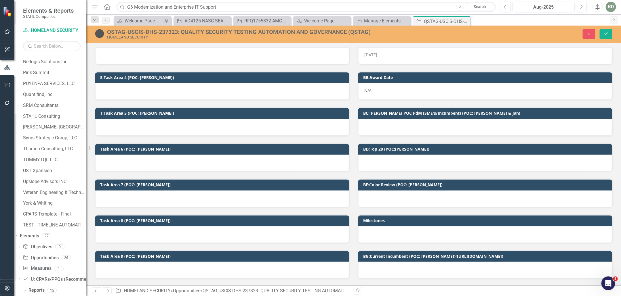
scroll to position [430, 0]
click at [424, 158] on div at bounding box center [485, 163] width 254 height 17
click at [424, 159] on div at bounding box center [485, 163] width 254 height 17
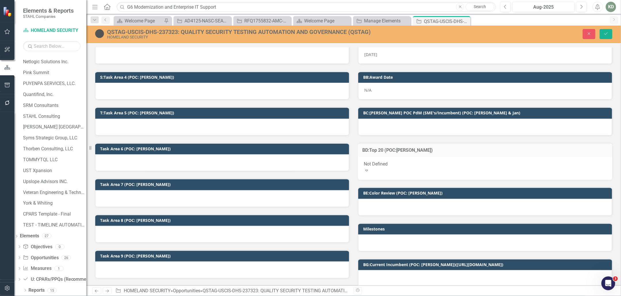
click at [419, 161] on div "Not Defined" at bounding box center [485, 164] width 243 height 7
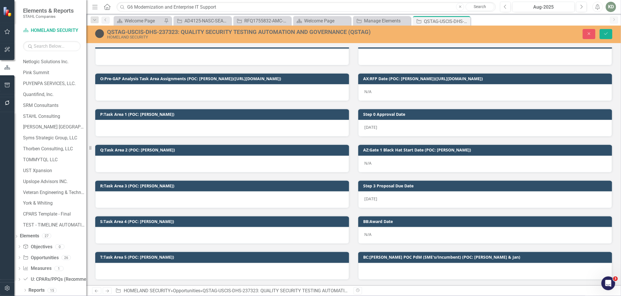
scroll to position [280, 0]
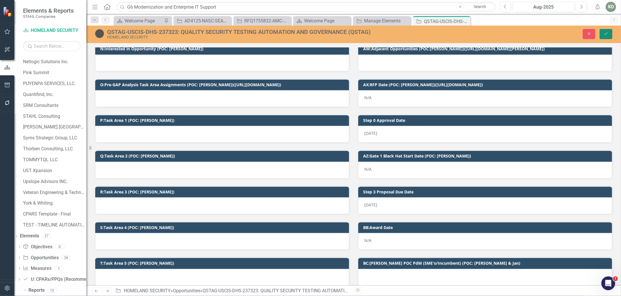
click at [609, 36] on button "Save" at bounding box center [606, 34] width 13 height 10
